Goal: Information Seeking & Learning: Learn about a topic

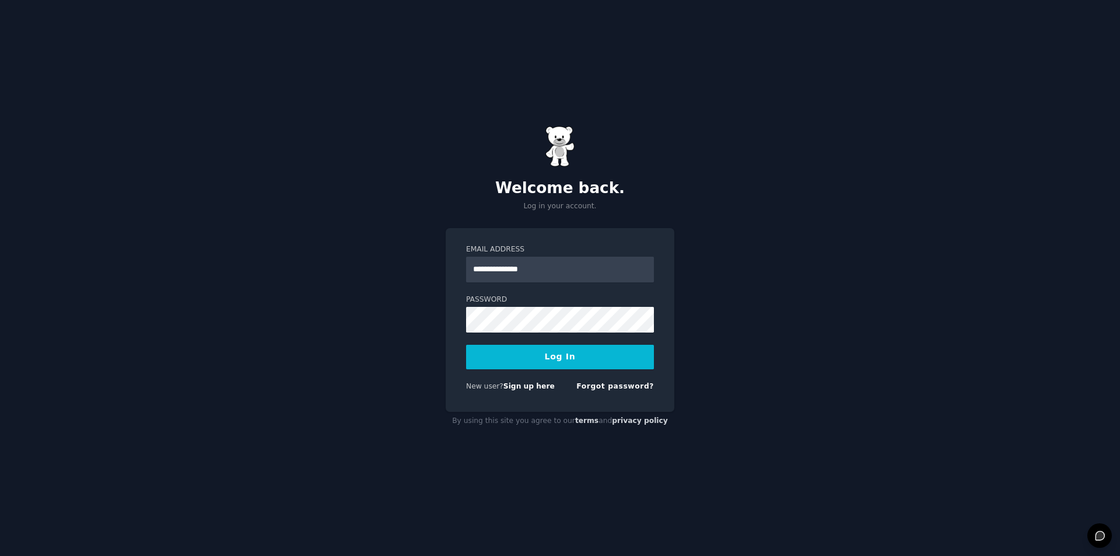
click at [559, 358] on button "Log In" at bounding box center [560, 357] width 188 height 24
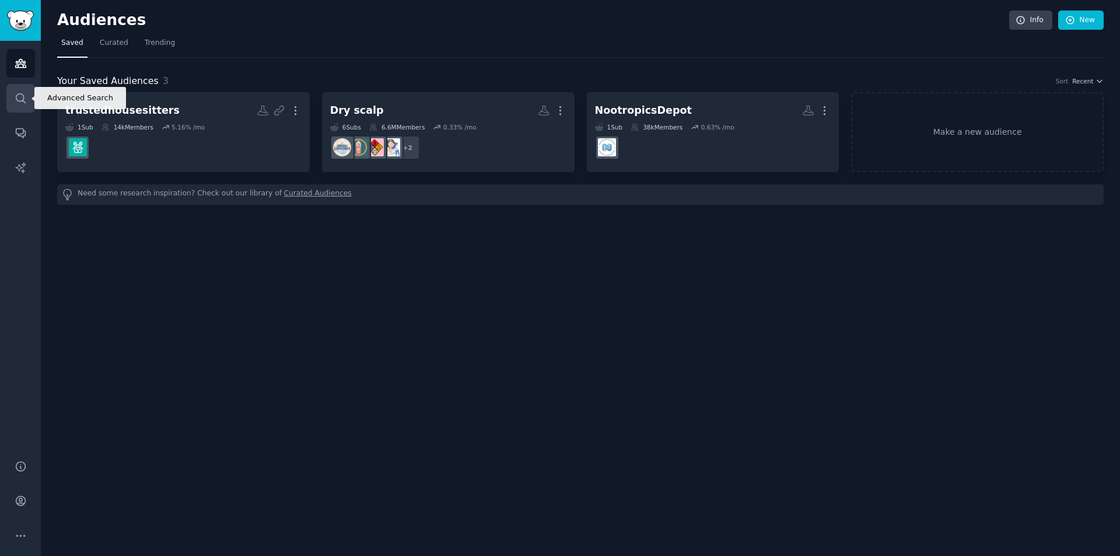
click at [18, 96] on icon "Sidebar" at bounding box center [21, 98] width 12 height 12
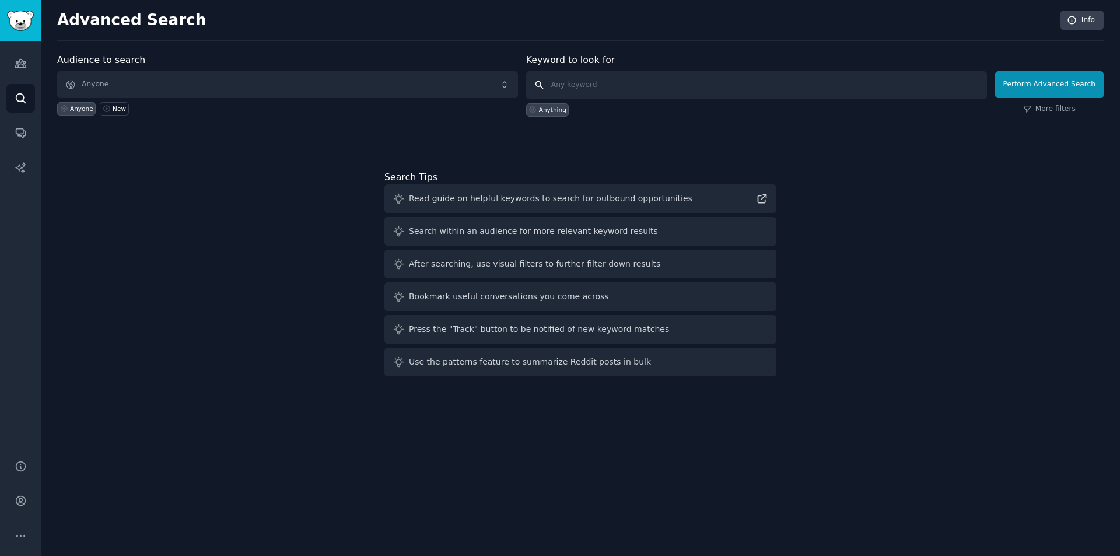
click at [586, 87] on input "text" at bounding box center [756, 85] width 461 height 28
click at [339, 87] on span "Anyone" at bounding box center [287, 84] width 461 height 27
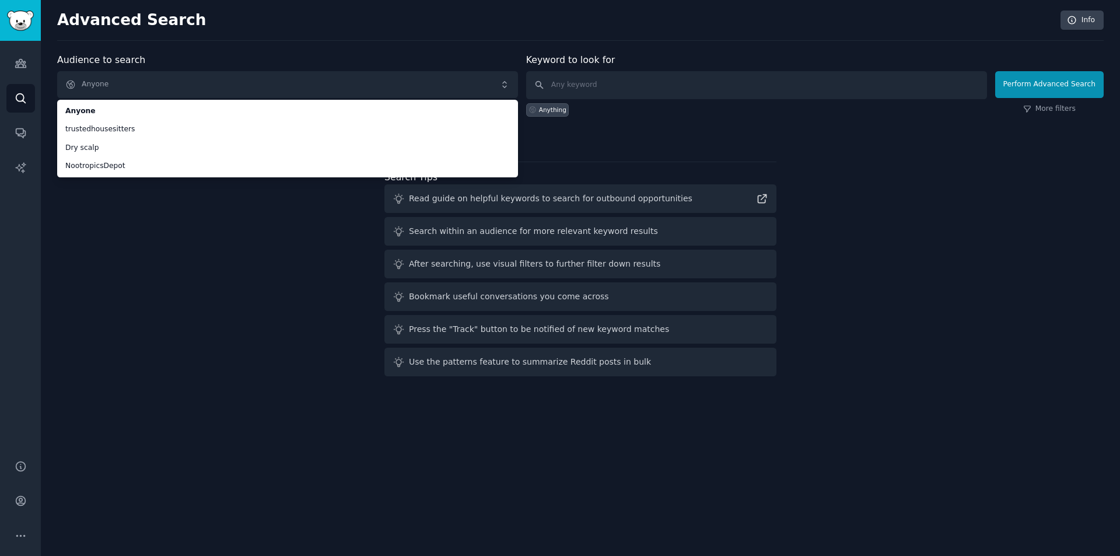
click at [885, 186] on div "Audience to search Anyone Anyone trustedhousesitters Dry scalp NootropicsDepot …" at bounding box center [580, 217] width 1046 height 328
